Goal: Task Accomplishment & Management: Use online tool/utility

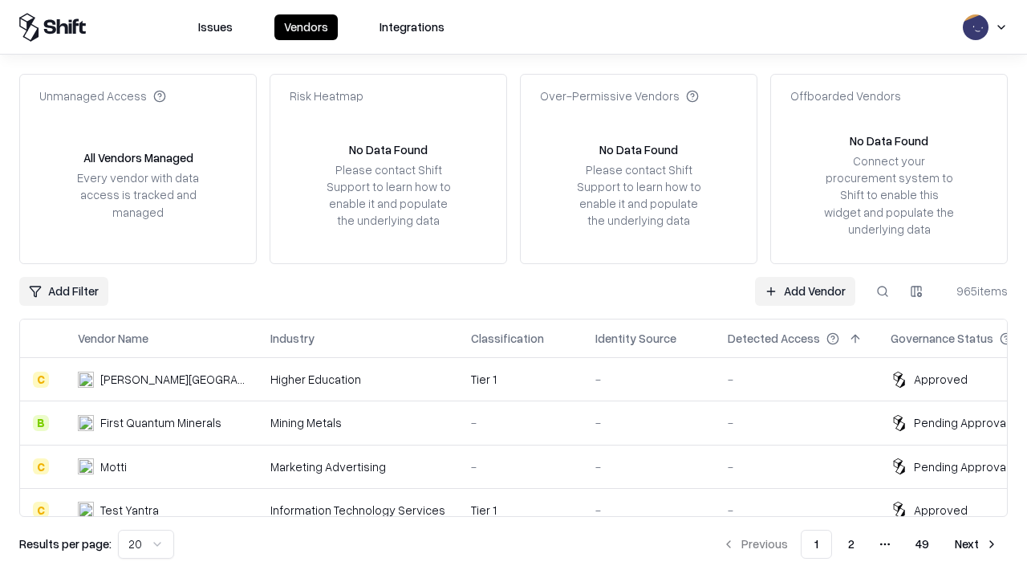
click at [804, 290] on link "Add Vendor" at bounding box center [805, 291] width 100 height 29
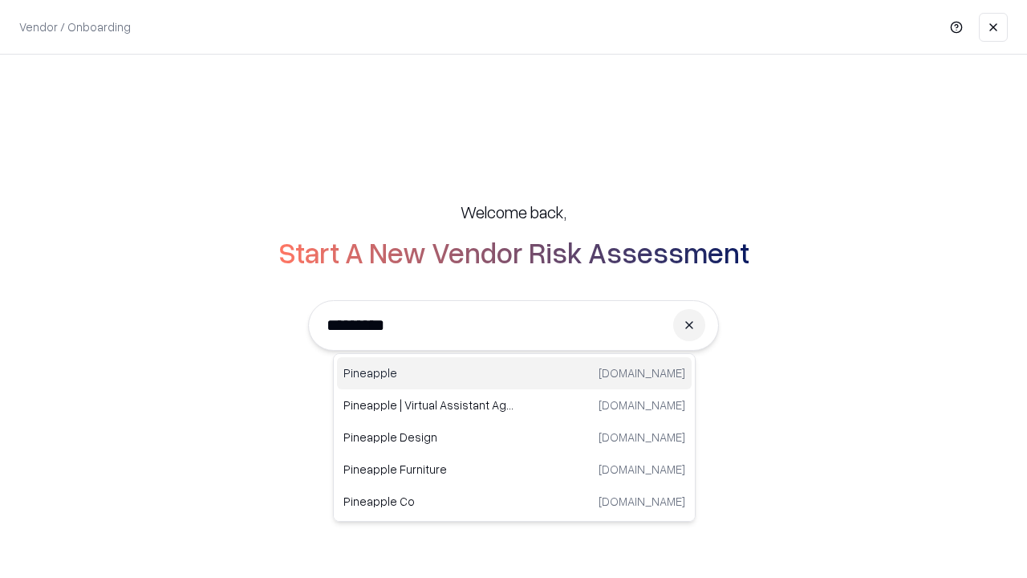
click at [514, 373] on div "Pineapple [DOMAIN_NAME]" at bounding box center [514, 373] width 355 height 32
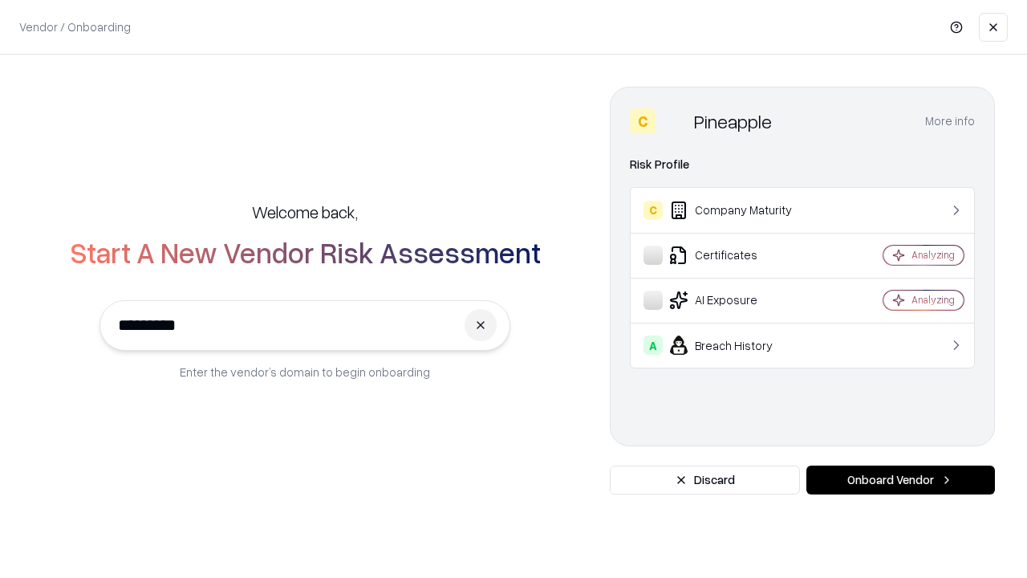
type input "*********"
click at [900, 480] on button "Onboard Vendor" at bounding box center [900, 479] width 188 height 29
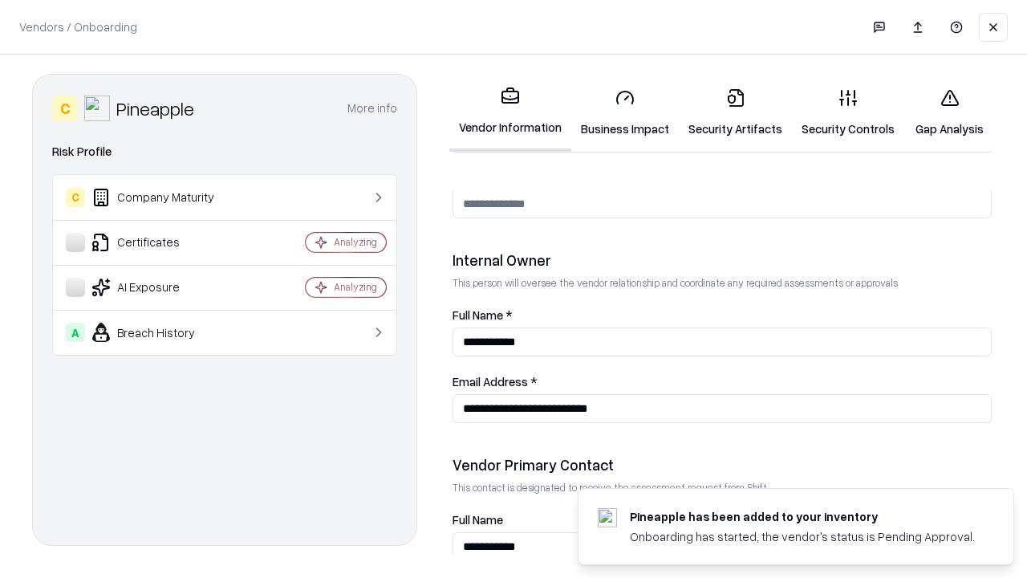
scroll to position [831, 0]
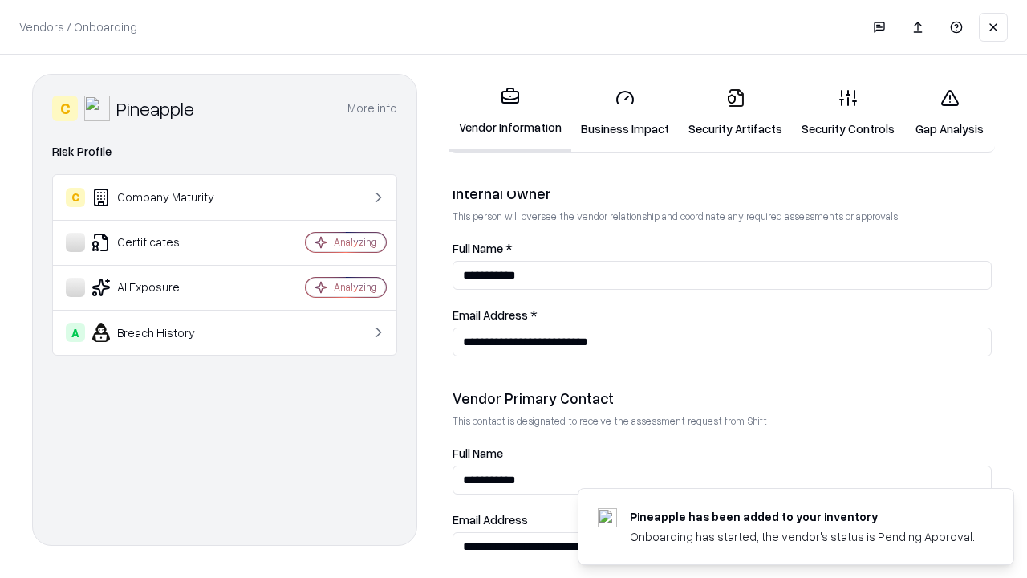
click at [735, 112] on link "Security Artifacts" at bounding box center [735, 112] width 113 height 75
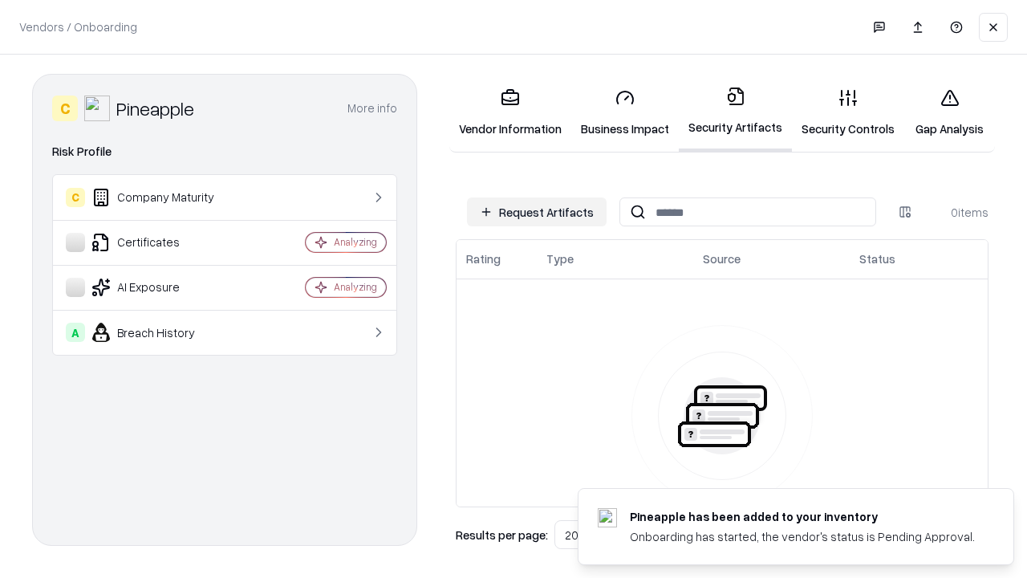
click at [537, 212] on button "Request Artifacts" at bounding box center [537, 211] width 140 height 29
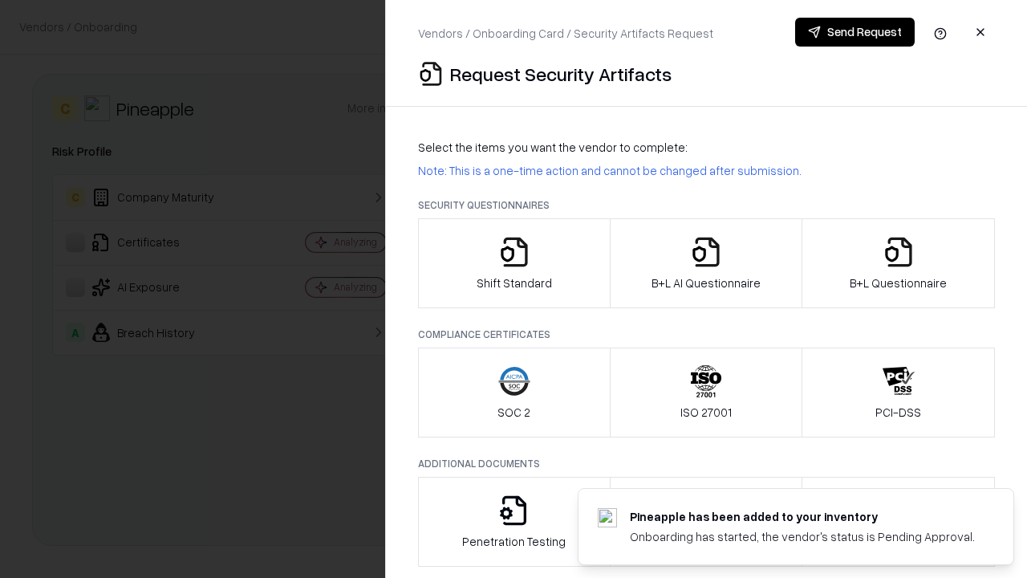
click at [898, 263] on icon "button" at bounding box center [898, 252] width 32 height 32
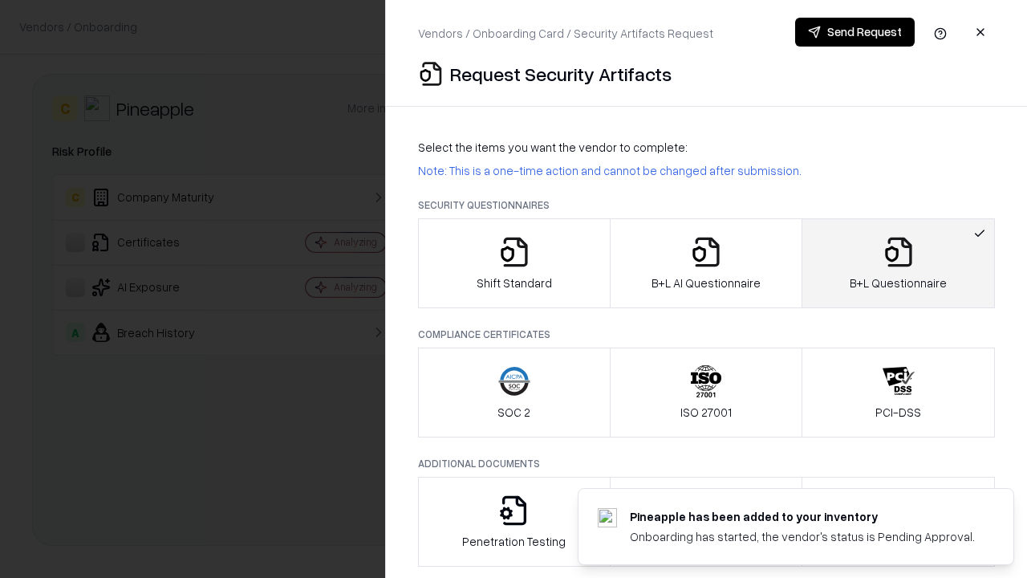
click at [705, 263] on icon "button" at bounding box center [706, 252] width 32 height 32
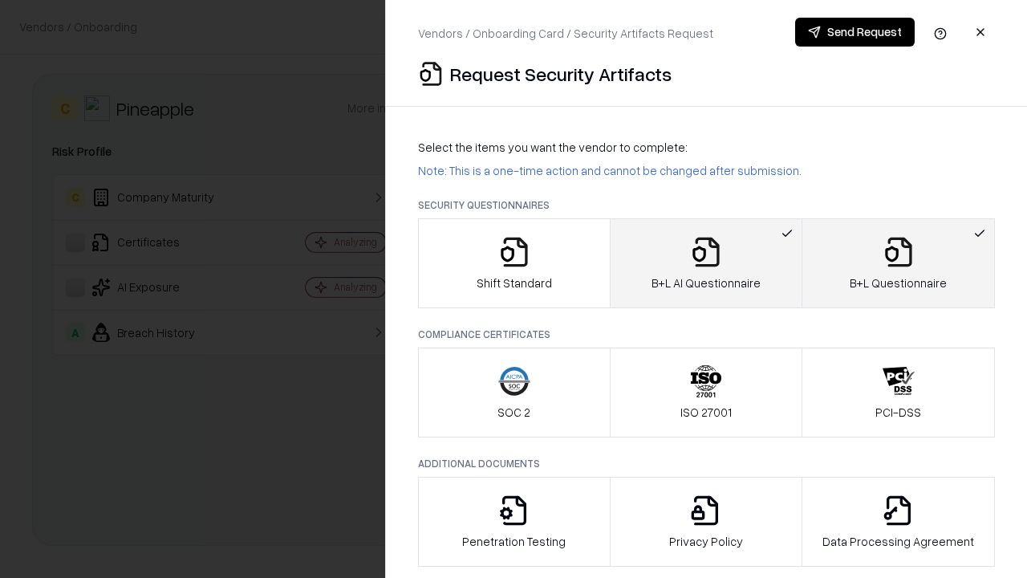
click at [854, 32] on button "Send Request" at bounding box center [855, 32] width 120 height 29
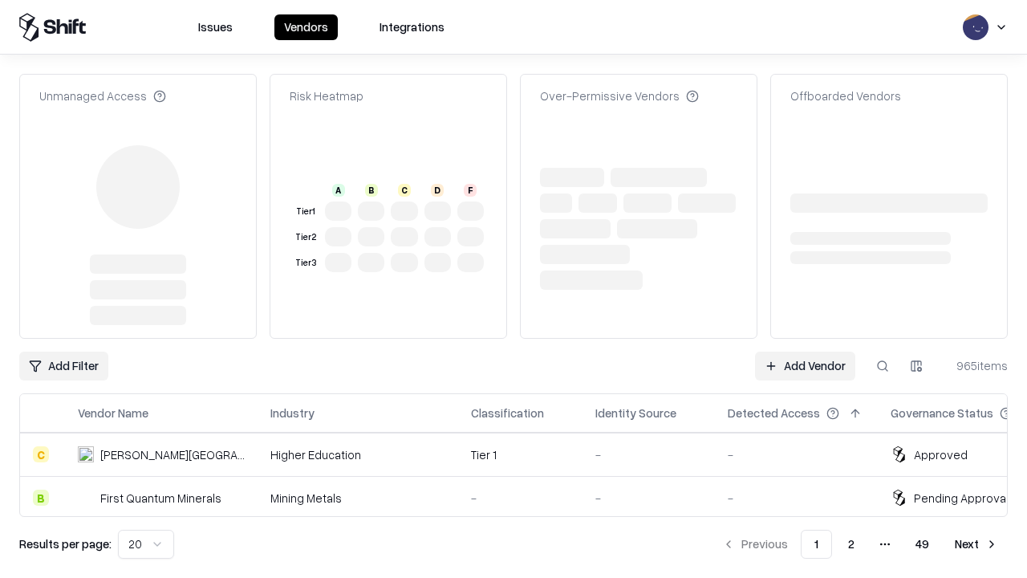
click at [804, 351] on link "Add Vendor" at bounding box center [805, 365] width 100 height 29
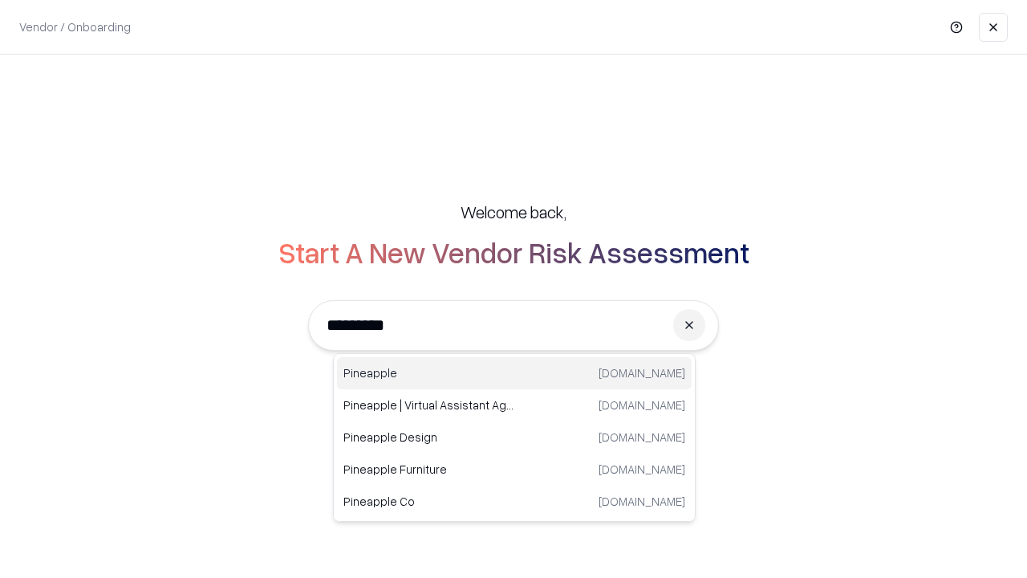
click at [514, 373] on div "Pineapple [DOMAIN_NAME]" at bounding box center [514, 373] width 355 height 32
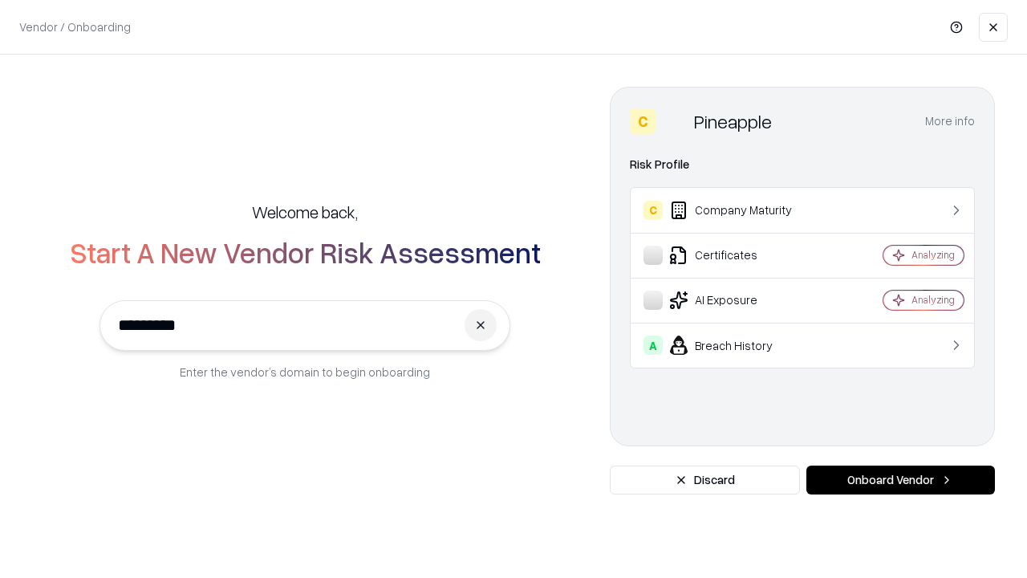
type input "*********"
click at [900, 480] on button "Onboard Vendor" at bounding box center [900, 479] width 188 height 29
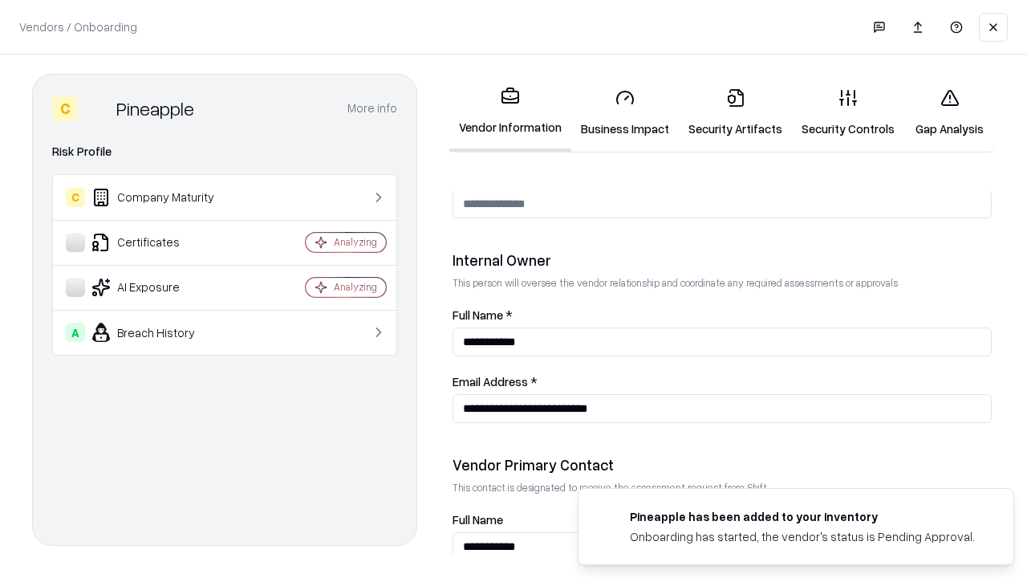
scroll to position [831, 0]
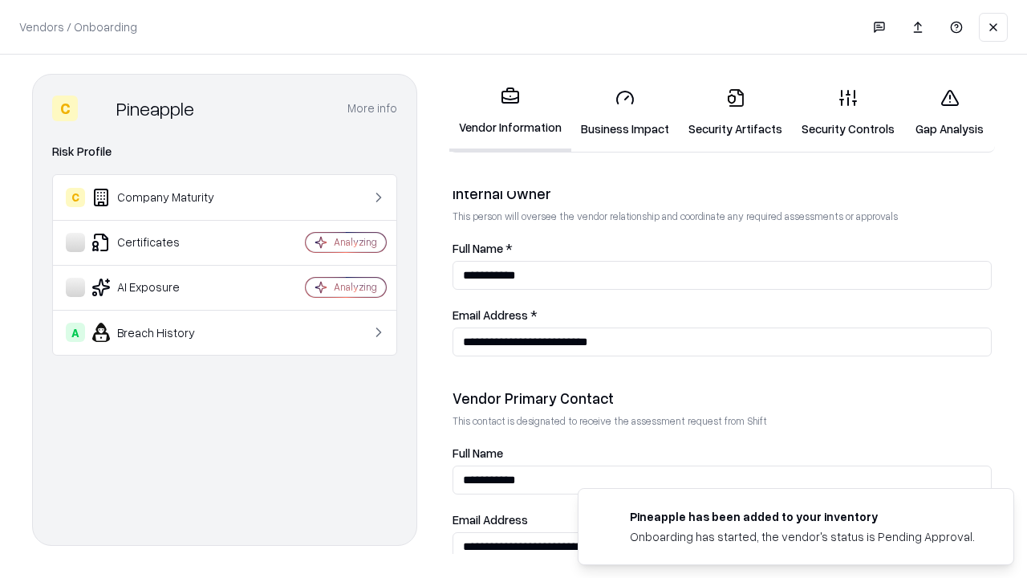
click at [949, 112] on link "Gap Analysis" at bounding box center [949, 112] width 91 height 75
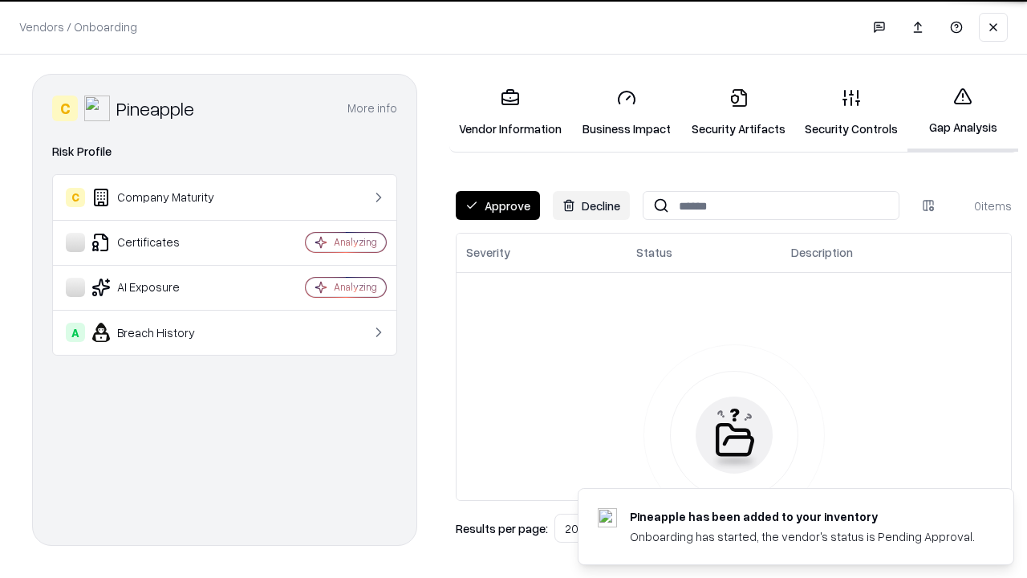
click at [497, 205] on button "Approve" at bounding box center [498, 205] width 84 height 29
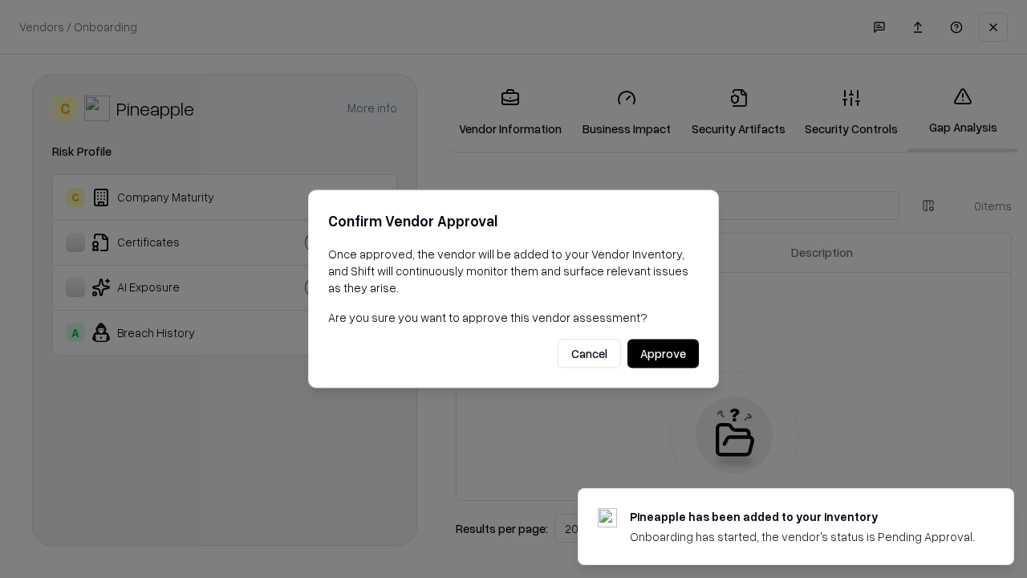
click at [663, 353] on button "Approve" at bounding box center [662, 353] width 71 height 29
